Goal: Information Seeking & Learning: Learn about a topic

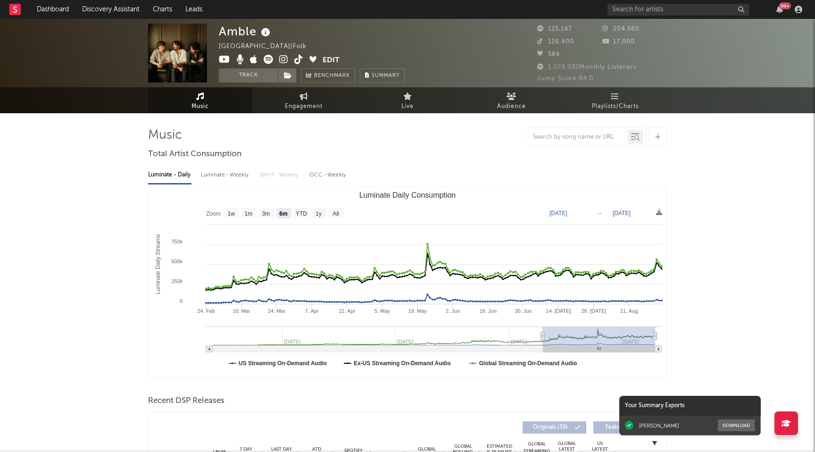
select select "6m"
click at [301, 101] on span "Engagement" at bounding box center [304, 106] width 38 height 11
select select "1w"
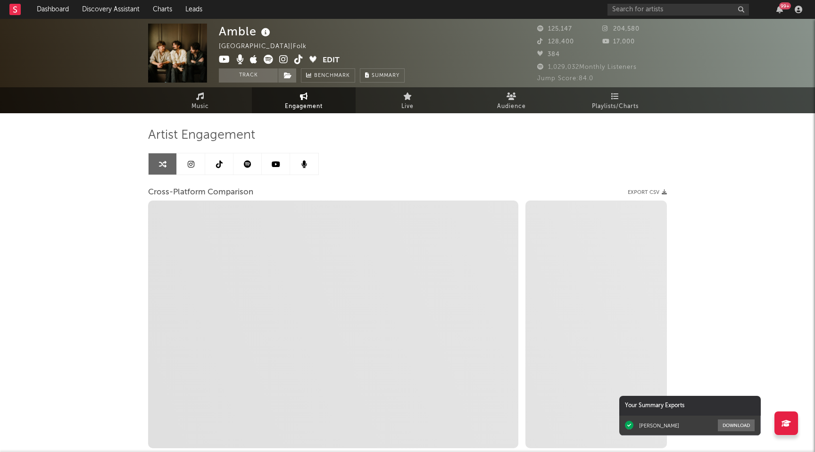
select select "1m"
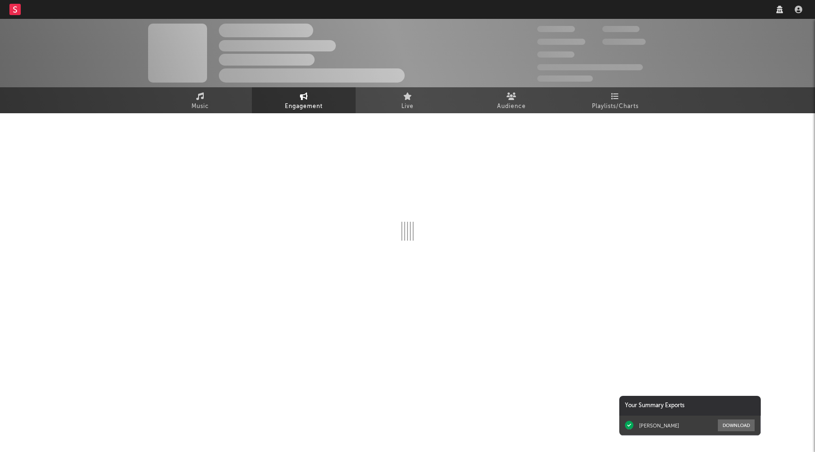
select select "1w"
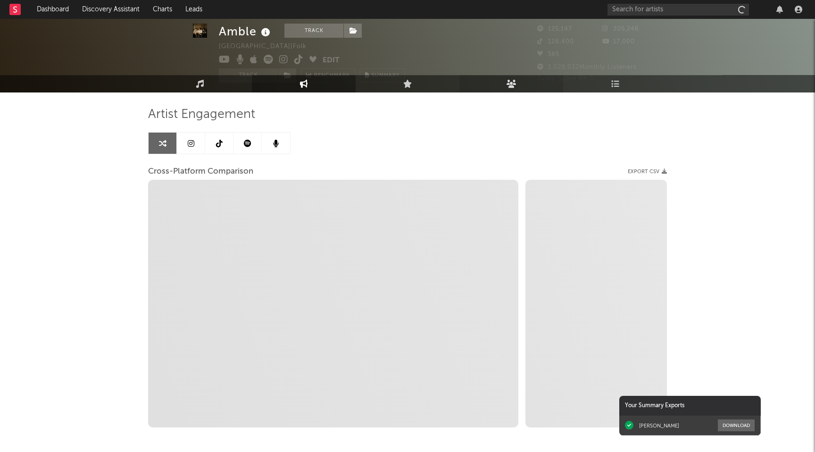
scroll to position [22, 0]
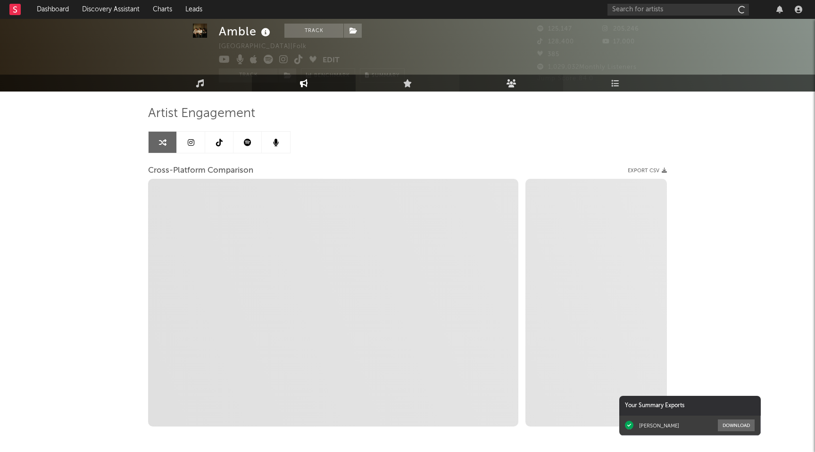
select select "1m"
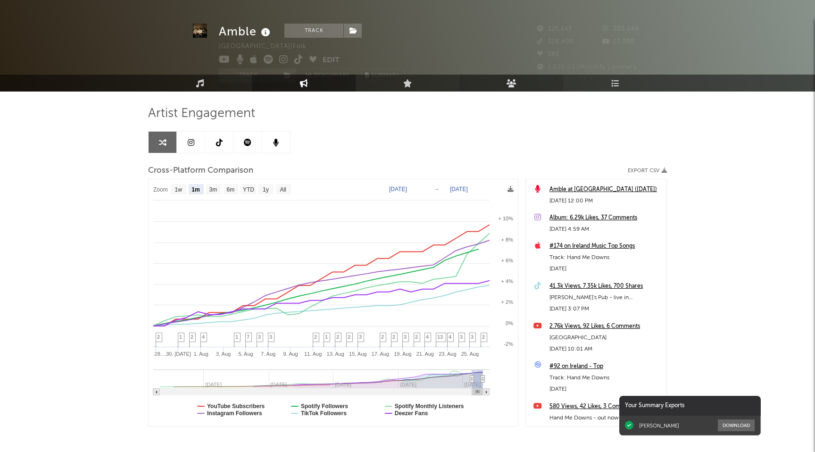
scroll to position [0, 0]
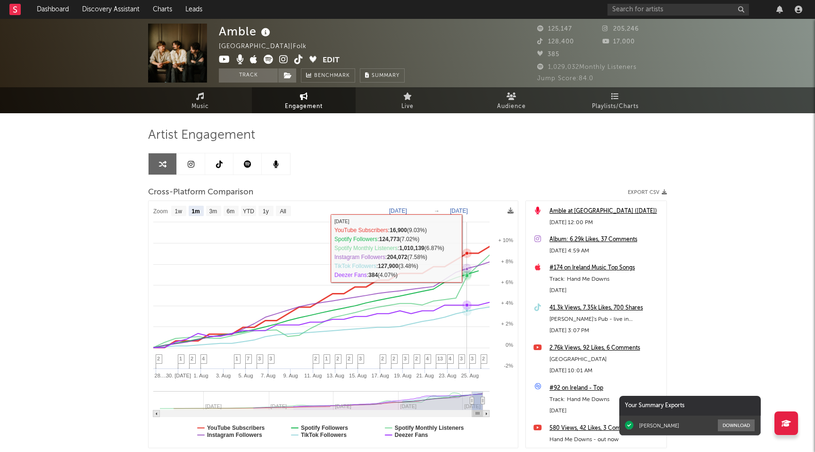
select select "1m"
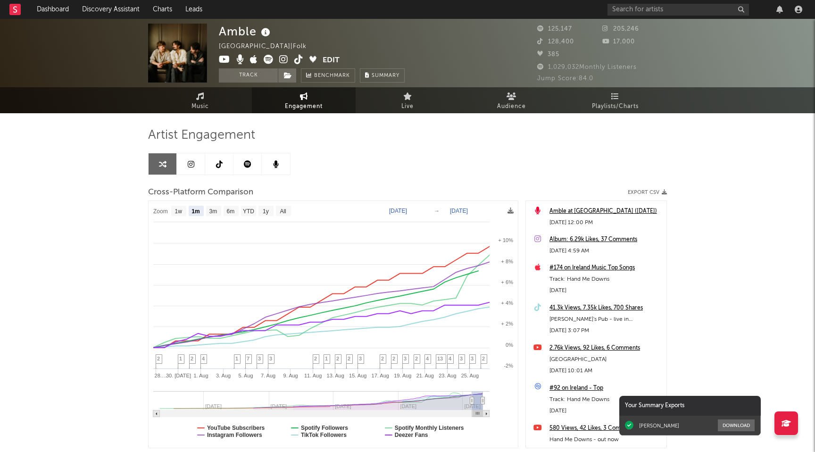
click at [612, 115] on div "Artist Engagement Cross-Platform Comparison Export CSV Zoom 1w 1m 3m 6m YTD 1y …" at bounding box center [407, 299] width 519 height 373
click at [614, 102] on span "Playlists/Charts" at bounding box center [615, 106] width 47 height 11
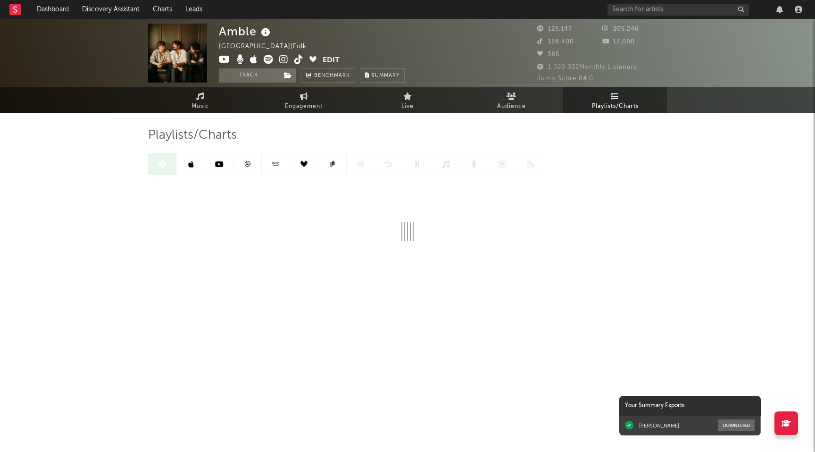
click at [196, 167] on link at bounding box center [191, 163] width 28 height 21
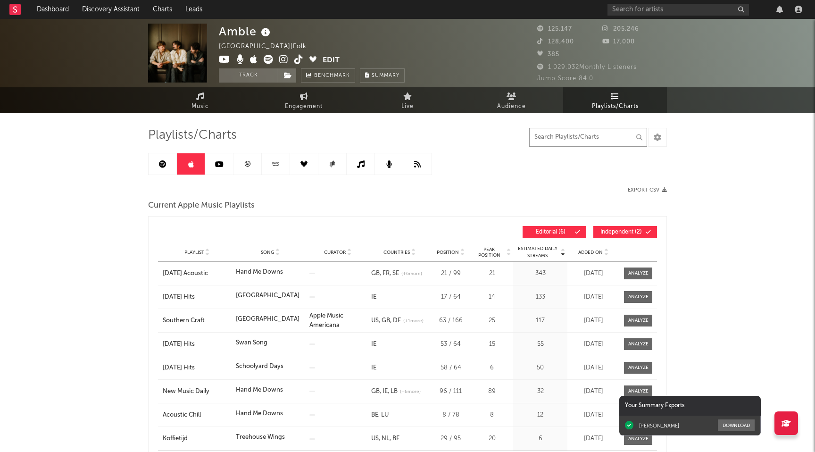
click at [555, 137] on input "text" at bounding box center [588, 137] width 118 height 19
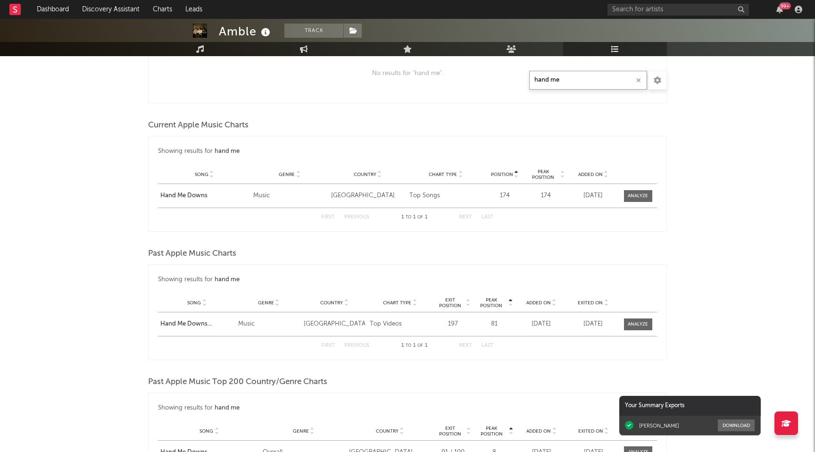
scroll to position [657, 0]
type input "hand me"
click at [628, 200] on span at bounding box center [638, 195] width 28 height 12
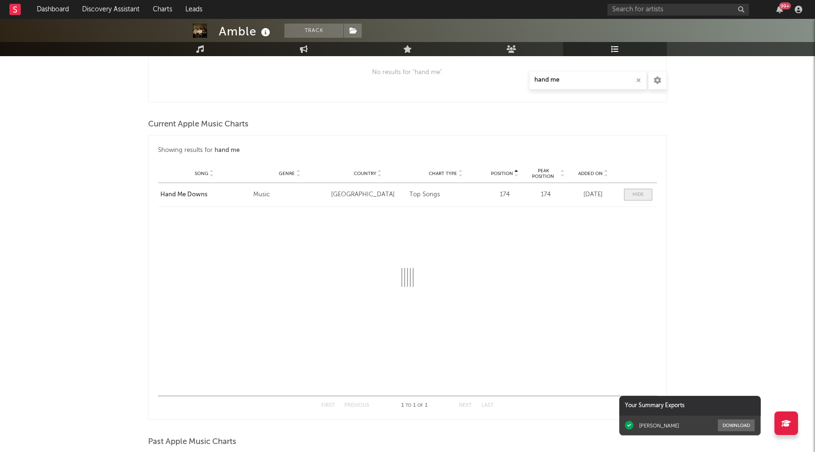
select select "1w"
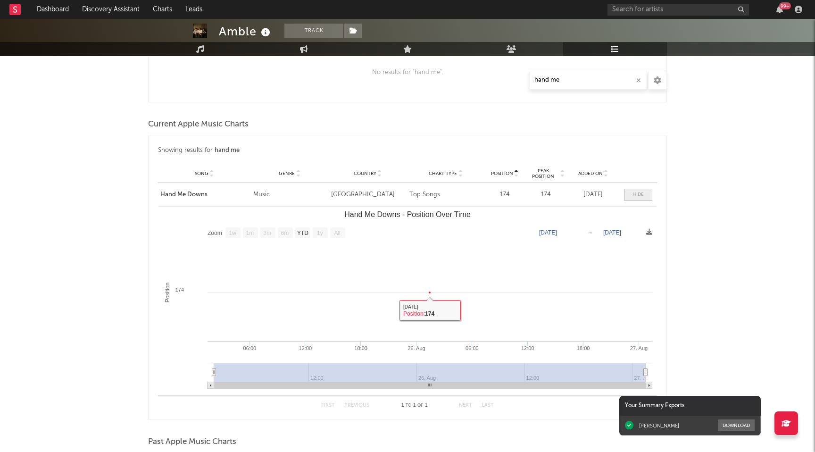
click at [644, 190] on span at bounding box center [638, 195] width 28 height 12
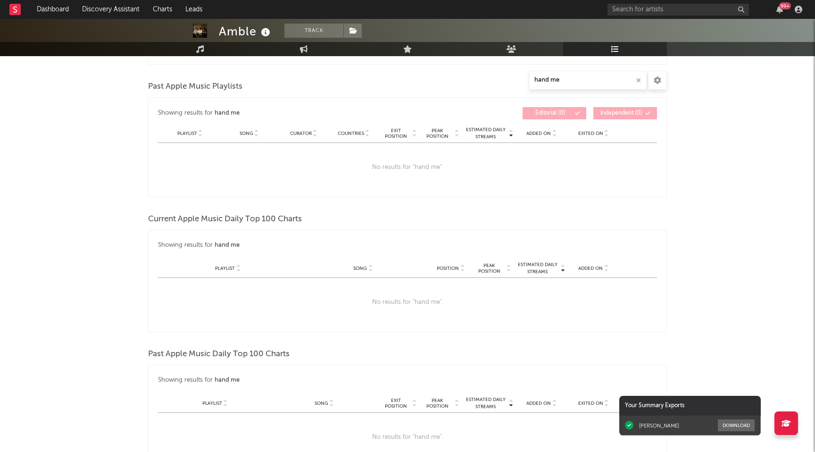
scroll to position [0, 0]
